Goal: Task Accomplishment & Management: Use online tool/utility

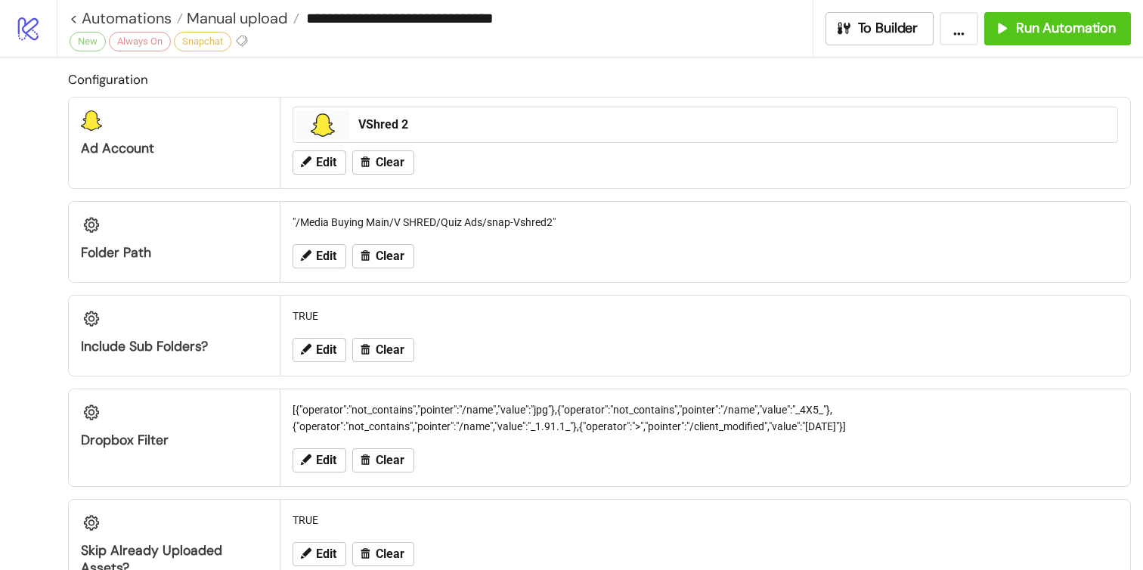
scroll to position [2388, 0]
